Goal: Obtain resource: Download file/media

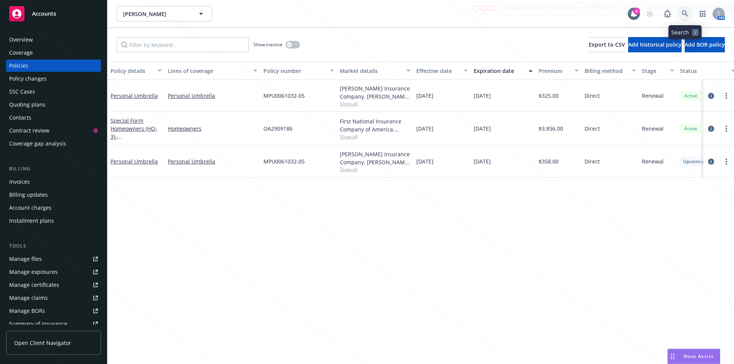
click at [684, 14] on icon at bounding box center [684, 13] width 7 height 7
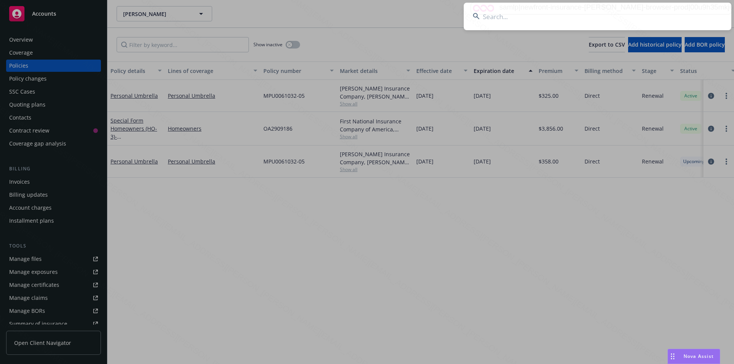
click at [542, 16] on input at bounding box center [596, 17] width 267 height 28
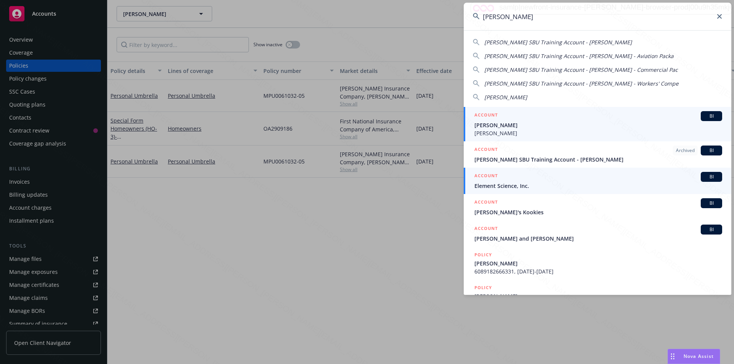
type input "[PERSON_NAME]"
click at [509, 128] on span "[PERSON_NAME]" at bounding box center [598, 125] width 248 height 8
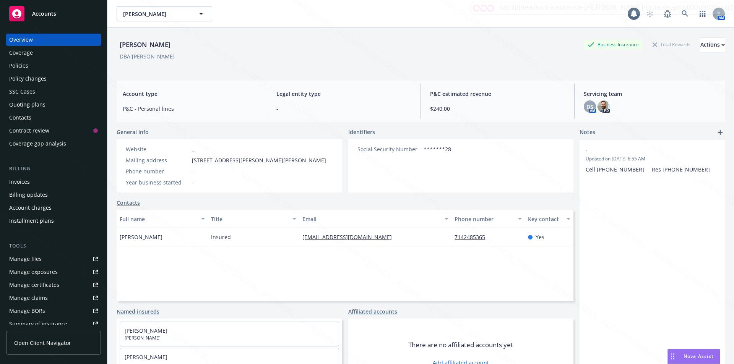
click at [21, 63] on div "Policies" at bounding box center [18, 66] width 19 height 12
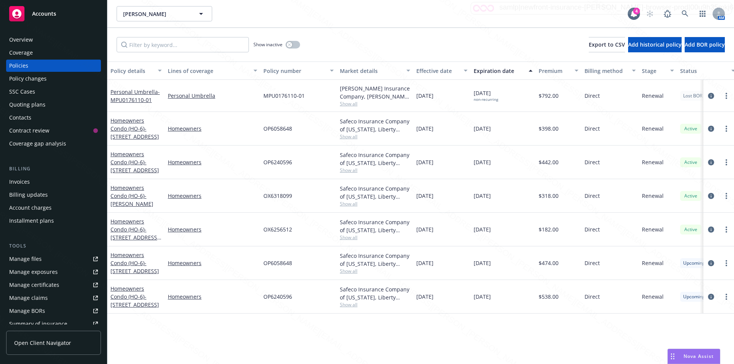
click at [310, 100] on div "MPU0176110-01" at bounding box center [298, 96] width 76 height 32
click at [296, 139] on div "OP6058648" at bounding box center [298, 129] width 76 height 34
drag, startPoint x: 297, startPoint y: 131, endPoint x: 261, endPoint y: 126, distance: 35.5
click at [261, 126] on div "OP6058648" at bounding box center [298, 129] width 76 height 34
copy span "OP6058648"
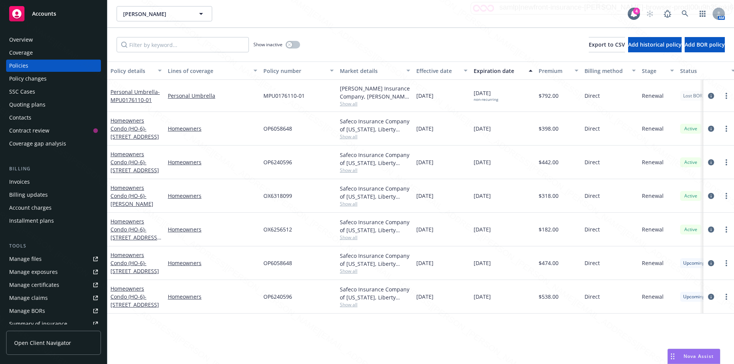
click at [245, 154] on div "Homeowners" at bounding box center [213, 163] width 96 height 34
drag, startPoint x: 299, startPoint y: 164, endPoint x: 254, endPoint y: 167, distance: 44.4
click at [254, 167] on div "Homeowners Condo (HO-6) - [STREET_ADDRESS] Homeowners OP6240596 Safeco Insuranc…" at bounding box center [475, 163] width 737 height 34
drag, startPoint x: 297, startPoint y: 197, endPoint x: 252, endPoint y: 194, distance: 45.1
click at [252, 194] on div "Homeowners Condo (HO-6) - [PERSON_NAME] Homeowners OX6318099 Safeco Insurance C…" at bounding box center [475, 196] width 737 height 34
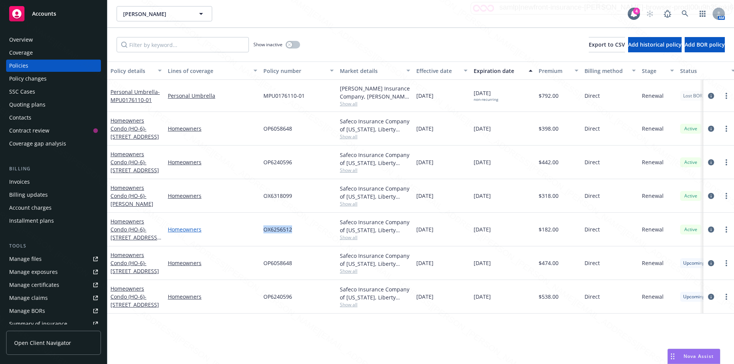
drag, startPoint x: 296, startPoint y: 230, endPoint x: 246, endPoint y: 231, distance: 49.3
click at [246, 231] on div "Homeowners Condo (HO-6) - [STREET_ADDRESS][PERSON_NAME] Homeowners OX6256512 Sa…" at bounding box center [475, 230] width 737 height 34
drag, startPoint x: 297, startPoint y: 193, endPoint x: 258, endPoint y: 194, distance: 39.0
click at [258, 194] on div "Homeowners Condo (HO-6) - [PERSON_NAME] Homeowners OX6318099 Safeco Insurance C…" at bounding box center [475, 196] width 737 height 34
copy div "OX6318099"
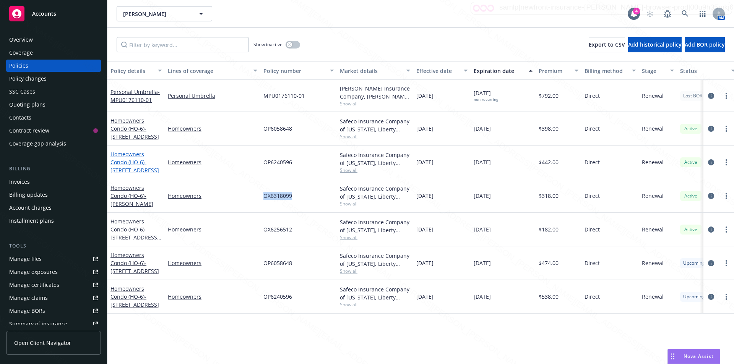
click at [144, 159] on span "- [STREET_ADDRESS]" at bounding box center [134, 166] width 49 height 15
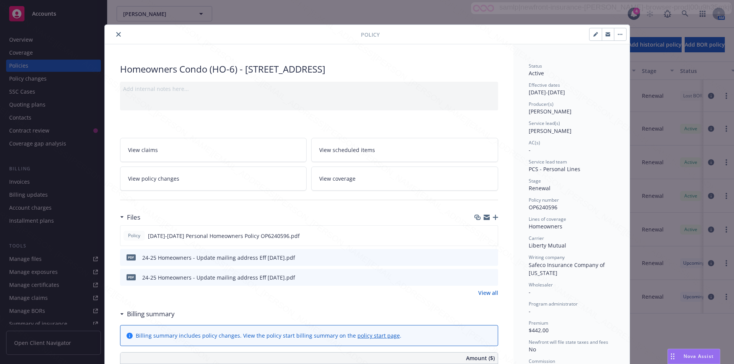
click at [116, 32] on icon "close" at bounding box center [118, 34] width 5 height 5
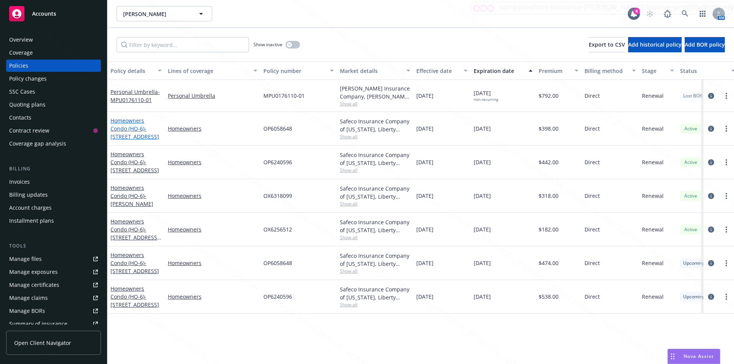
click at [127, 127] on link "Homeowners Condo (HO-6) - [STREET_ADDRESS]" at bounding box center [134, 128] width 49 height 23
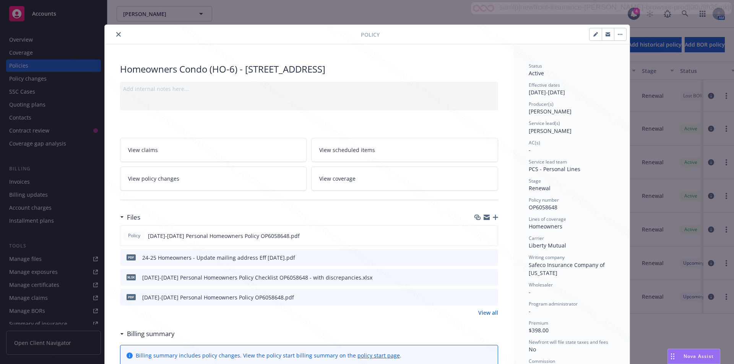
click at [116, 34] on icon "close" at bounding box center [118, 34] width 5 height 5
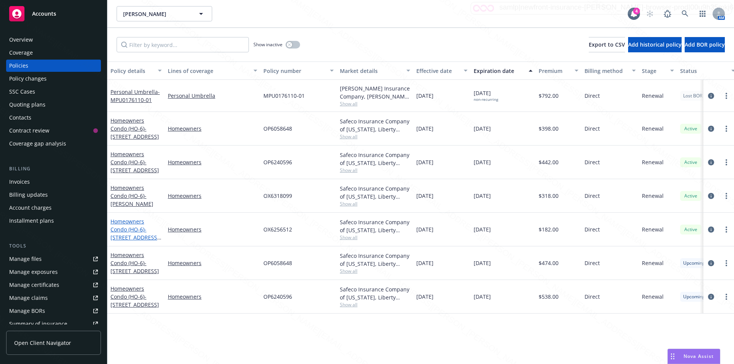
click at [129, 235] on span "- [STREET_ADDRESS][PERSON_NAME]" at bounding box center [135, 237] width 51 height 23
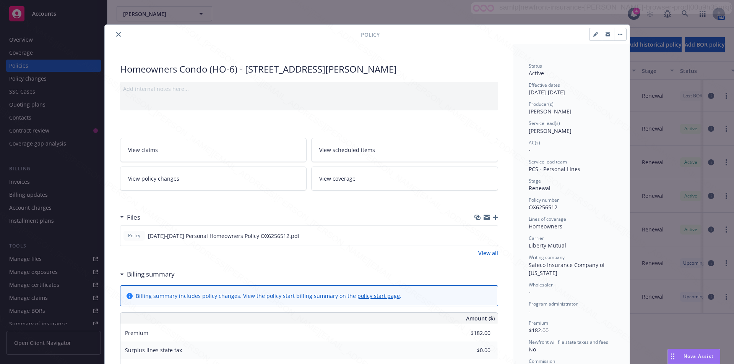
click at [116, 34] on icon "close" at bounding box center [118, 34] width 5 height 5
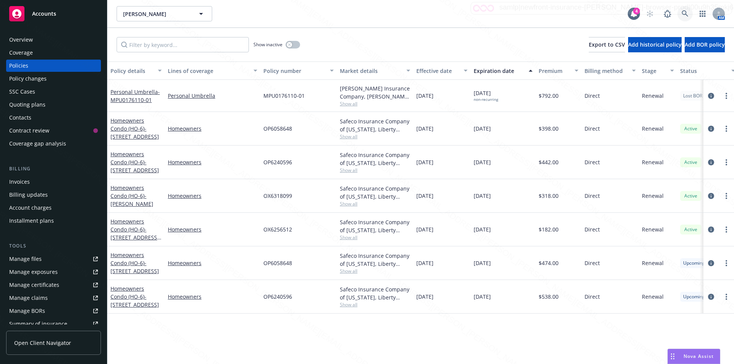
click at [684, 14] on icon at bounding box center [684, 13] width 6 height 6
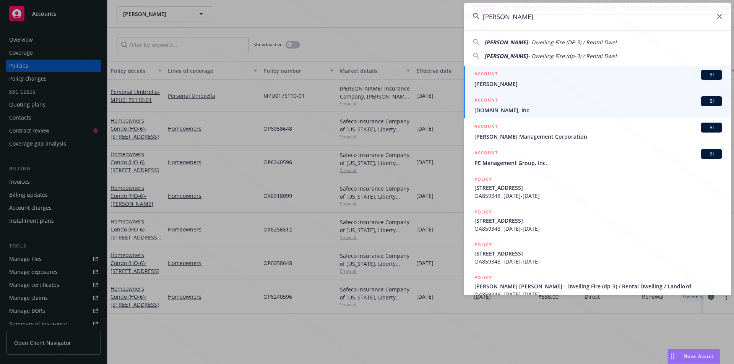
type input "[PERSON_NAME]"
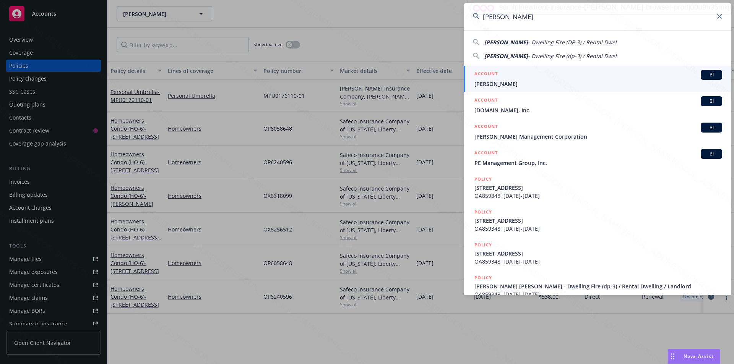
click at [504, 82] on span "[PERSON_NAME]" at bounding box center [598, 84] width 248 height 8
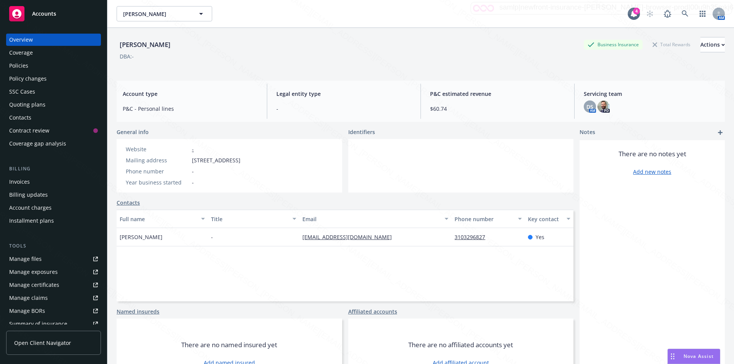
click at [19, 65] on div "Policies" at bounding box center [18, 66] width 19 height 12
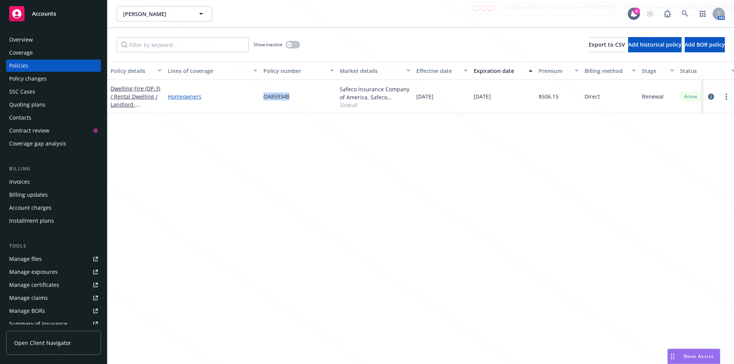
drag, startPoint x: 294, startPoint y: 96, endPoint x: 256, endPoint y: 96, distance: 37.8
click at [256, 96] on div "Dwelling Fire (DP-3) / Rental Dwelling / Landlord - [STREET_ADDRESS] Homeowners…" at bounding box center [475, 97] width 737 height 34
copy div "OA859348"
click at [682, 13] on icon at bounding box center [684, 13] width 7 height 7
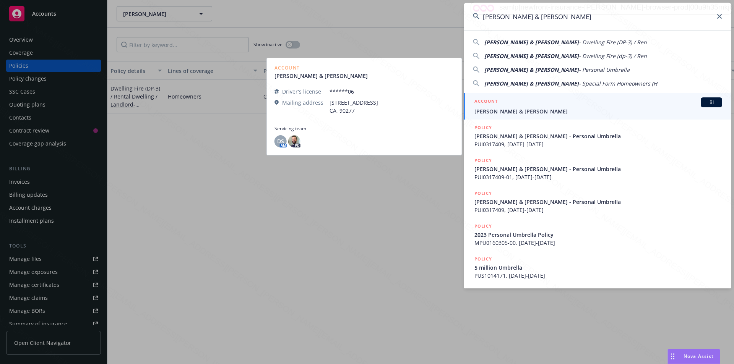
type input "[PERSON_NAME] & [PERSON_NAME]"
click at [509, 110] on span "[PERSON_NAME] & [PERSON_NAME]" at bounding box center [598, 111] width 248 height 8
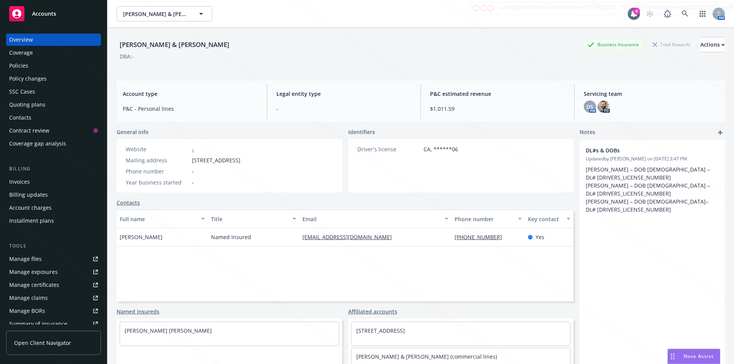
click at [26, 66] on div "Policies" at bounding box center [18, 66] width 19 height 12
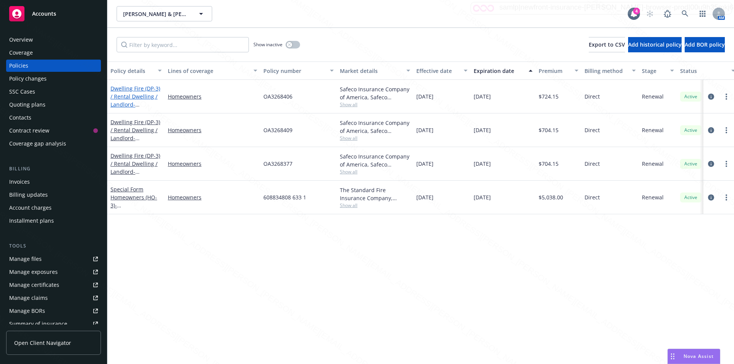
click at [136, 105] on span "- [STREET_ADDRESS]" at bounding box center [134, 108] width 49 height 15
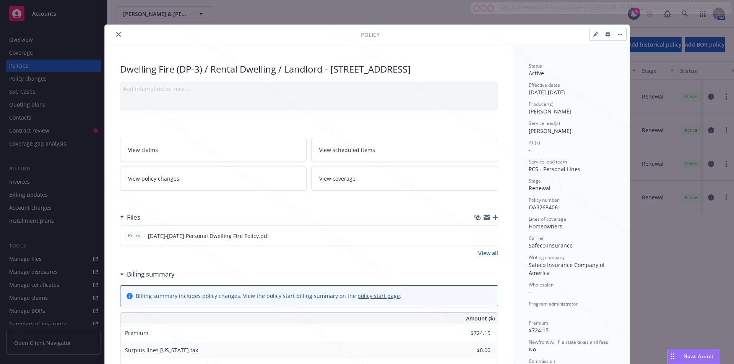
click at [116, 35] on icon "close" at bounding box center [118, 34] width 5 height 5
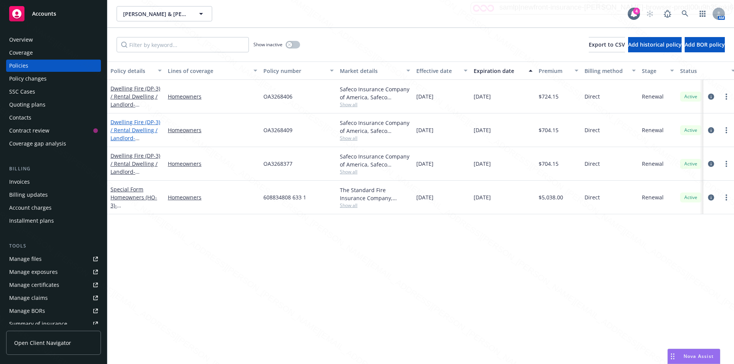
click at [135, 138] on span "- [STREET_ADDRESS]" at bounding box center [134, 142] width 49 height 15
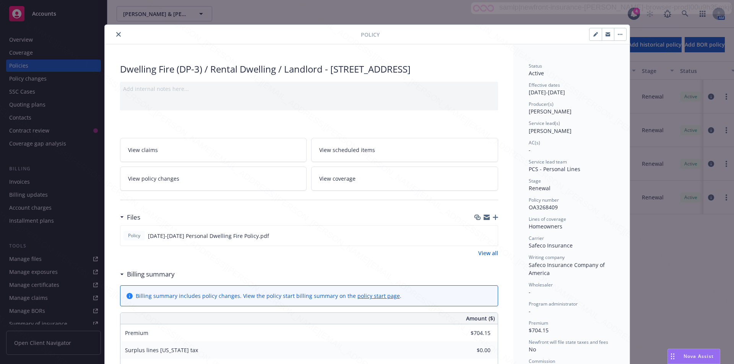
click at [116, 34] on icon "close" at bounding box center [118, 34] width 5 height 5
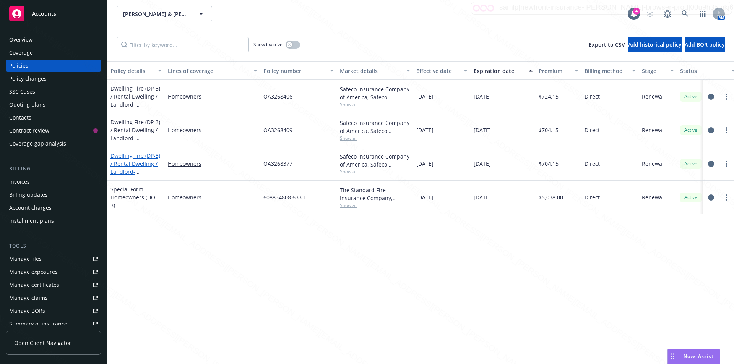
click at [142, 172] on span "- [STREET_ADDRESS]" at bounding box center [134, 175] width 49 height 15
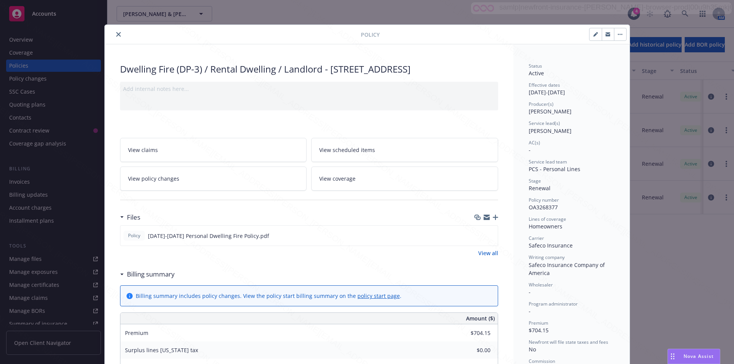
click at [116, 33] on icon "close" at bounding box center [118, 34] width 5 height 5
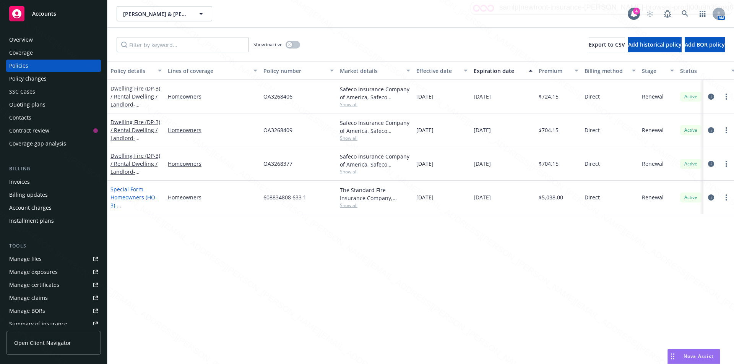
click at [142, 198] on link "Special Form Homeowners (HO-3) - [STREET_ADDRESS]" at bounding box center [134, 201] width 49 height 31
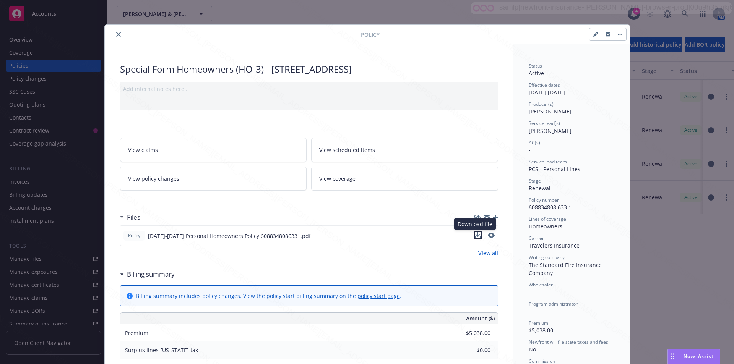
click at [475, 233] on icon "download file" at bounding box center [478, 235] width 6 height 6
click at [116, 32] on icon "close" at bounding box center [118, 34] width 5 height 5
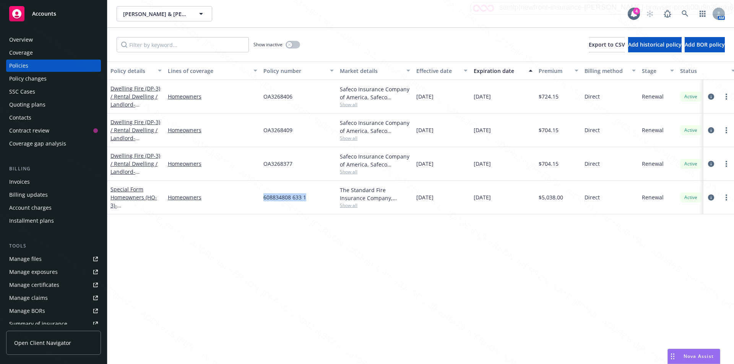
drag, startPoint x: 311, startPoint y: 201, endPoint x: 265, endPoint y: 196, distance: 46.5
click at [255, 195] on div "Special Form Homeowners (HO-3) - [STREET_ADDRESS] Homeowners 608834808 633 1 Th…" at bounding box center [475, 198] width 737 height 34
copy div "608834808 633 1"
click at [710, 97] on icon "circleInformation" at bounding box center [711, 97] width 6 height 6
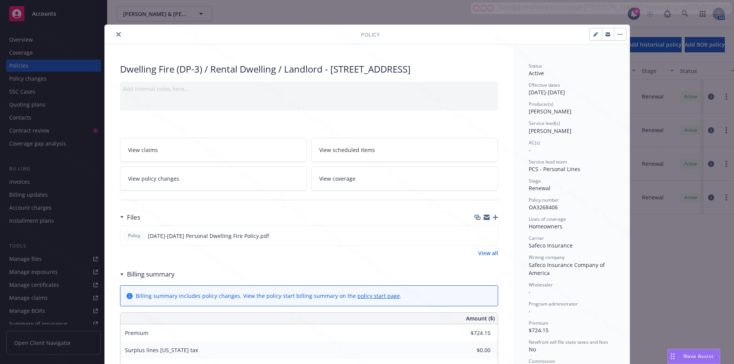
scroll to position [23, 0]
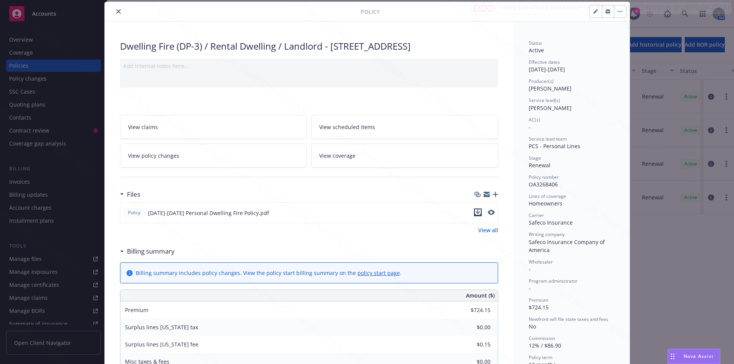
click at [475, 216] on icon "download file" at bounding box center [478, 212] width 6 height 6
click at [116, 11] on icon "close" at bounding box center [118, 11] width 5 height 5
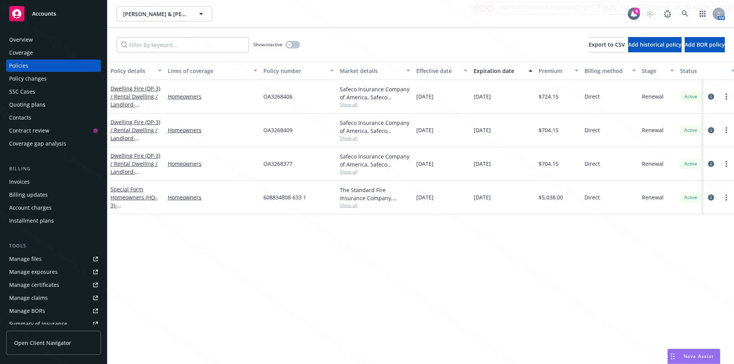
click at [710, 130] on icon "circleInformation" at bounding box center [711, 130] width 6 height 6
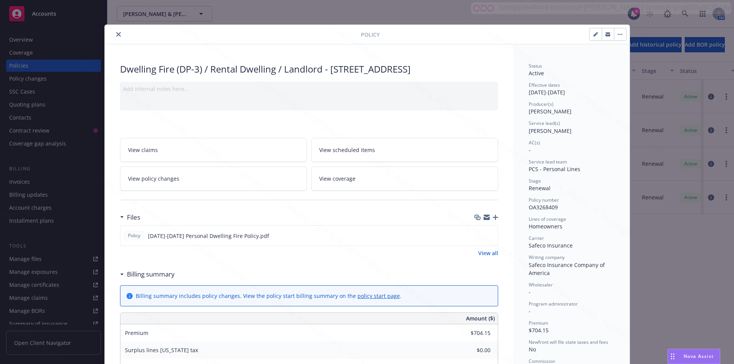
scroll to position [23, 0]
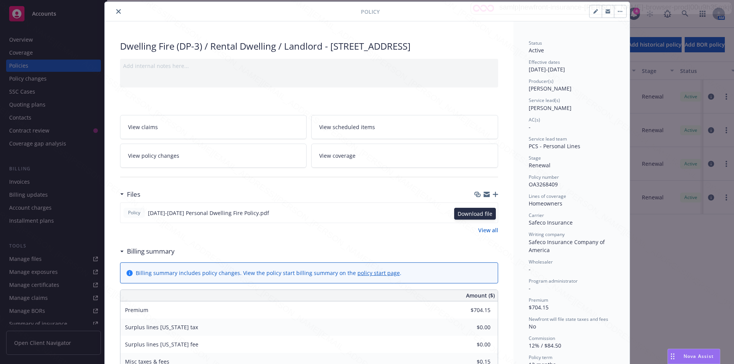
click at [475, 214] on icon "download file" at bounding box center [477, 211] width 5 height 5
drag, startPoint x: 118, startPoint y: 46, endPoint x: 163, endPoint y: 58, distance: 45.9
click at [178, 53] on div "Dwelling Fire (DP-3) / Rental Dwelling / Landlord - [STREET_ADDRESS]" at bounding box center [309, 46] width 378 height 13
copy div "Dwelling Fire (DP-3) / Rental Dwelling / Landlord - [STREET_ADDRESS]"
click at [116, 12] on icon "close" at bounding box center [118, 11] width 5 height 5
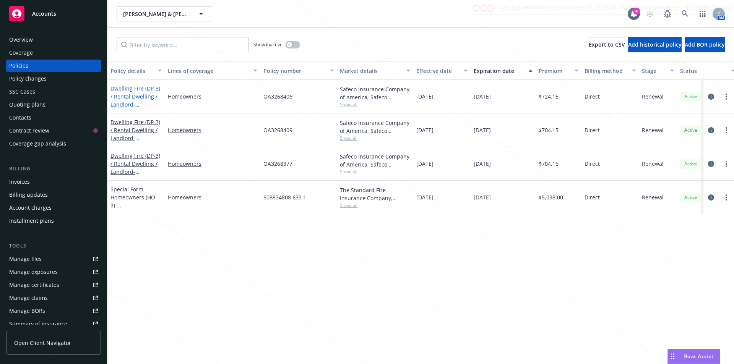
click at [147, 100] on link "Dwelling Fire (DP-3) / Rental Dwelling / Landlord - [STREET_ADDRESS]" at bounding box center [135, 100] width 50 height 31
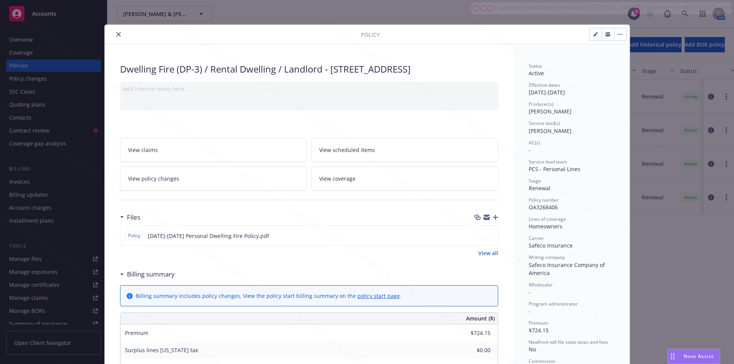
scroll to position [23, 0]
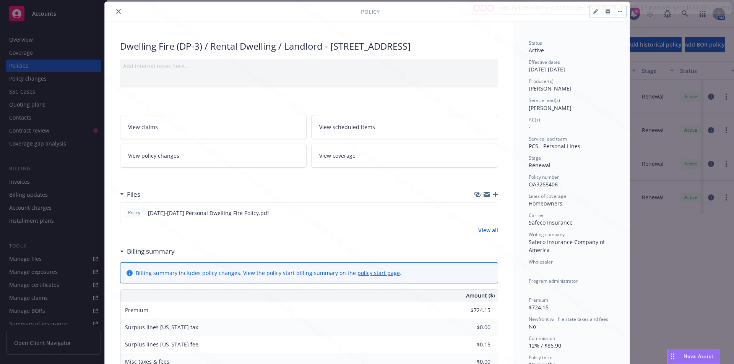
drag, startPoint x: 118, startPoint y: 46, endPoint x: 165, endPoint y: 60, distance: 48.9
click at [170, 53] on div "Dwelling Fire (DP-3) / Rental Dwelling / Landlord - [STREET_ADDRESS]" at bounding box center [309, 46] width 378 height 13
copy div "Dwelling Fire (DP-3) / Rental Dwelling / Landlord - [STREET_ADDRESS]"
drag, startPoint x: 561, startPoint y: 183, endPoint x: 520, endPoint y: 183, distance: 40.5
click at [520, 183] on div "Status Active Effective dates [DATE] - [DATE] Producer(s) [PERSON_NAME] Service…" at bounding box center [571, 348] width 116 height 655
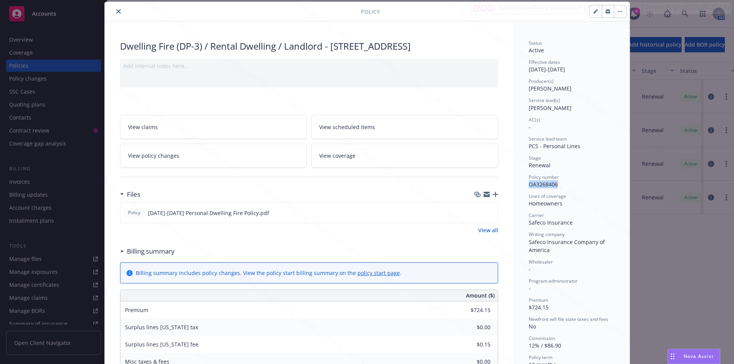
copy span "OA3268406"
click at [117, 10] on icon "close" at bounding box center [118, 11] width 5 height 5
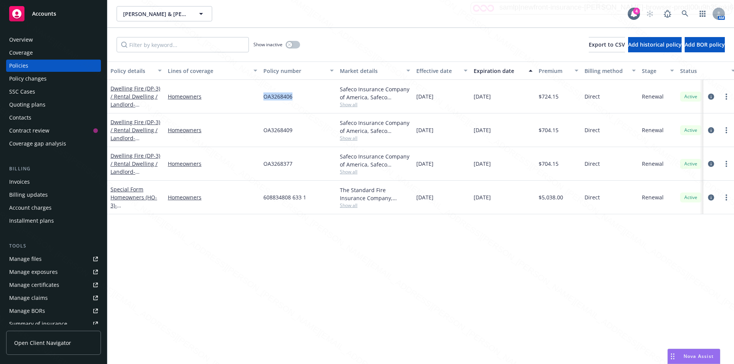
drag, startPoint x: 297, startPoint y: 100, endPoint x: 269, endPoint y: 95, distance: 28.4
click at [264, 96] on div "OA3268406" at bounding box center [298, 97] width 76 height 34
copy span "OA3268406"
click at [144, 167] on link "Dwelling Fire (DP-3) / Rental Dwelling / Landlord - [STREET_ADDRESS]" at bounding box center [135, 167] width 50 height 31
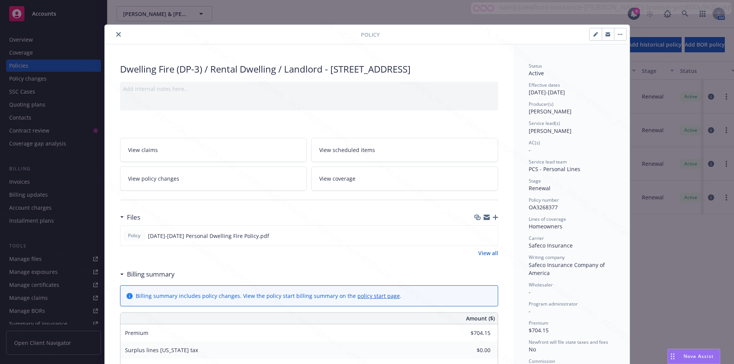
scroll to position [23, 0]
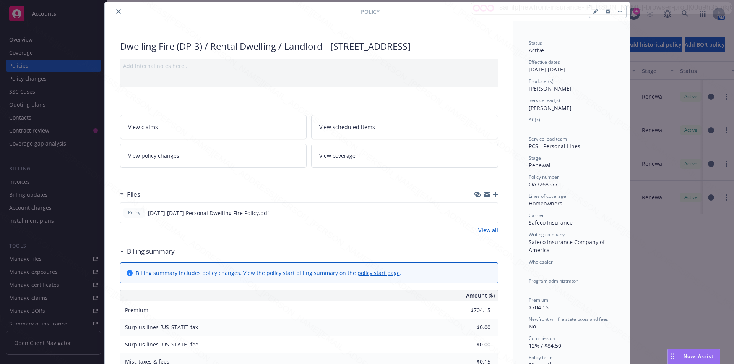
drag, startPoint x: 117, startPoint y: 45, endPoint x: 173, endPoint y: 60, distance: 57.6
click at [189, 53] on div "Dwelling Fire (DP-3) / Rental Dwelling / Landlord - [STREET_ADDRESS]" at bounding box center [309, 46] width 378 height 13
copy div "Dwelling Fire (DP-3) / Rental Dwelling / Landlord - [STREET_ADDRESS]"
drag, startPoint x: 553, startPoint y: 185, endPoint x: 527, endPoint y: 185, distance: 26.4
click at [528, 185] on span "OA3268377" at bounding box center [542, 184] width 29 height 7
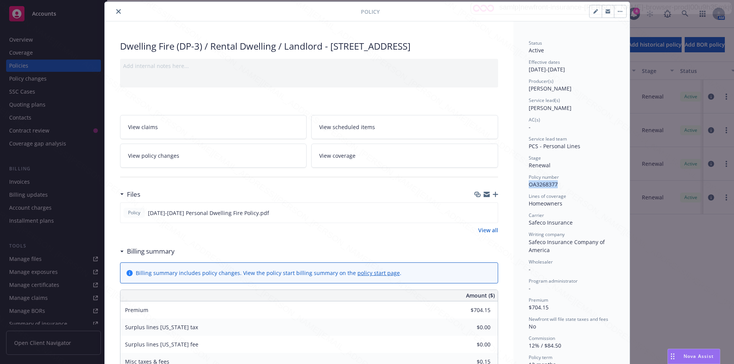
copy span "OA3268377"
click at [117, 12] on icon "close" at bounding box center [118, 11] width 5 height 5
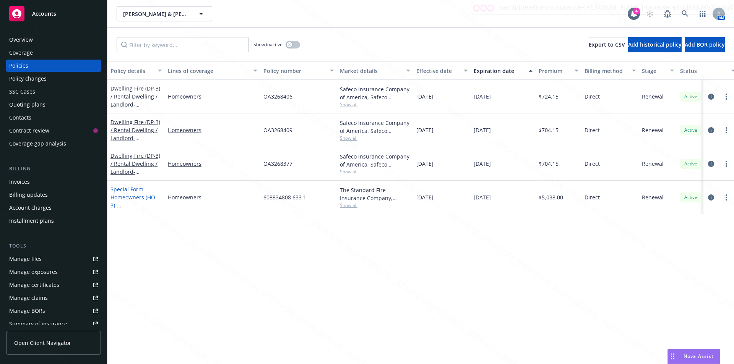
click at [138, 207] on span "- [STREET_ADDRESS]" at bounding box center [134, 209] width 49 height 15
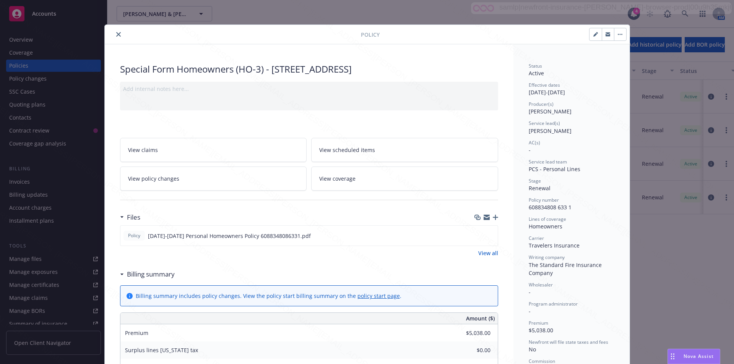
scroll to position [23, 0]
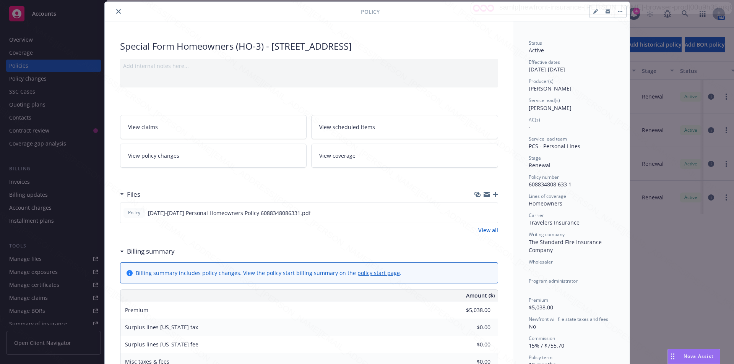
drag, startPoint x: 119, startPoint y: 47, endPoint x: 481, endPoint y: 50, distance: 361.9
click at [481, 50] on div "Special Form Homeowners (HO-3) - [STREET_ADDRESS]" at bounding box center [309, 46] width 378 height 13
click at [116, 10] on icon "close" at bounding box center [118, 11] width 5 height 5
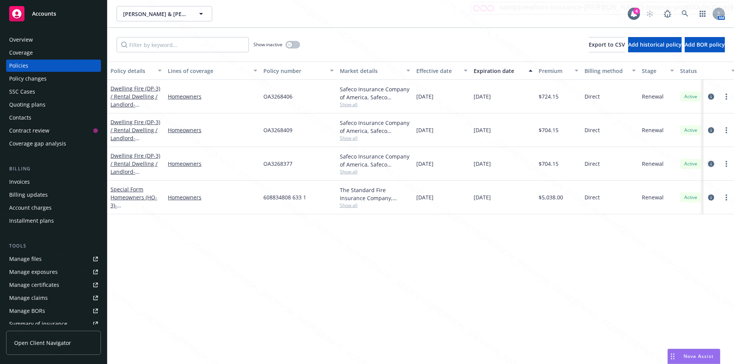
click at [711, 162] on icon "circleInformation" at bounding box center [711, 164] width 6 height 6
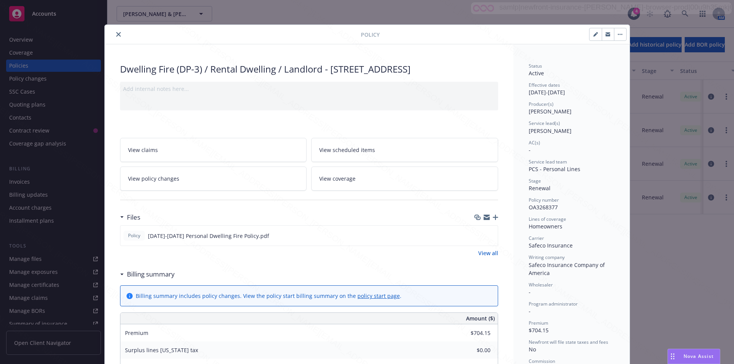
scroll to position [23, 0]
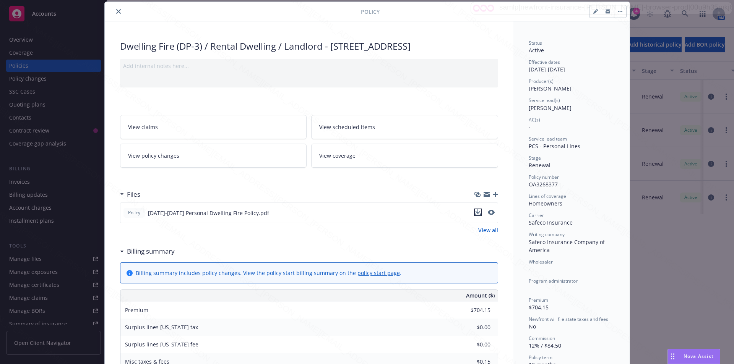
click at [475, 214] on icon "download file" at bounding box center [477, 211] width 5 height 5
click at [116, 10] on icon "close" at bounding box center [118, 11] width 5 height 5
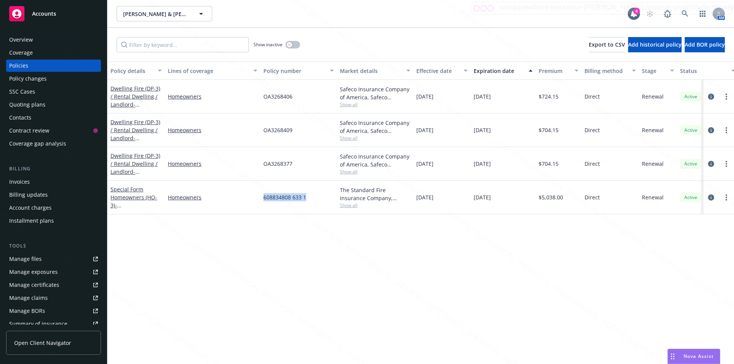
drag, startPoint x: 307, startPoint y: 198, endPoint x: 267, endPoint y: 197, distance: 40.1
click at [264, 198] on div "608834808 633 1" at bounding box center [298, 198] width 76 height 34
